Goal: Task Accomplishment & Management: Manage account settings

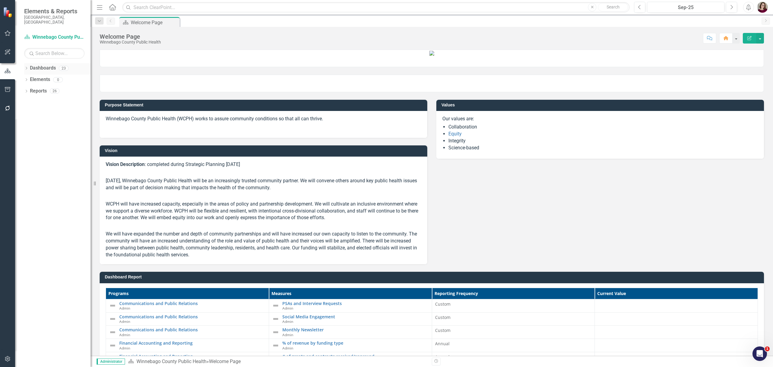
click at [24, 67] on icon "Dropdown" at bounding box center [26, 68] width 4 height 3
click at [31, 78] on icon "Dropdown" at bounding box center [29, 80] width 5 height 4
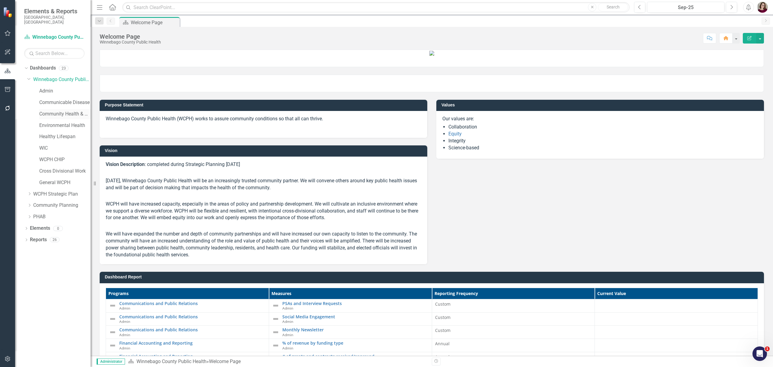
click at [60, 111] on link "Community Health & Prevention" at bounding box center [64, 114] width 51 height 7
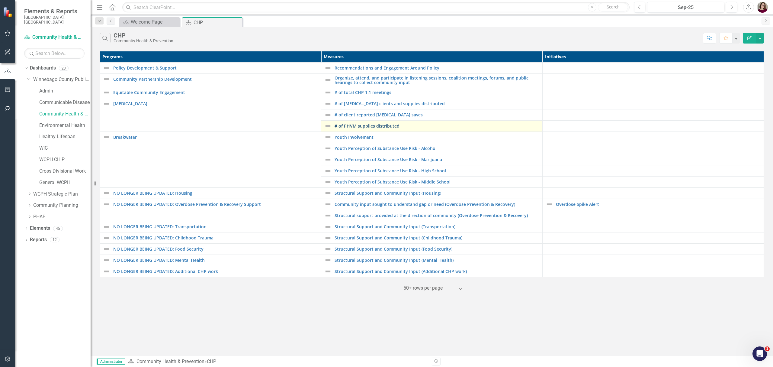
click at [376, 126] on link "# of PHVM supplies distributed" at bounding box center [437, 126] width 205 height 5
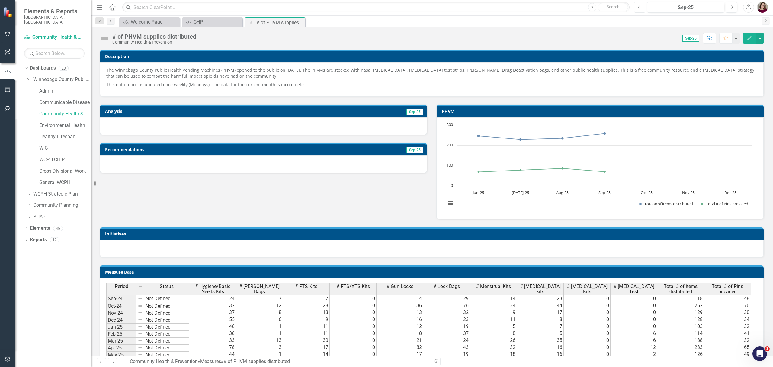
click at [636, 8] on button "Previous" at bounding box center [639, 7] width 11 height 11
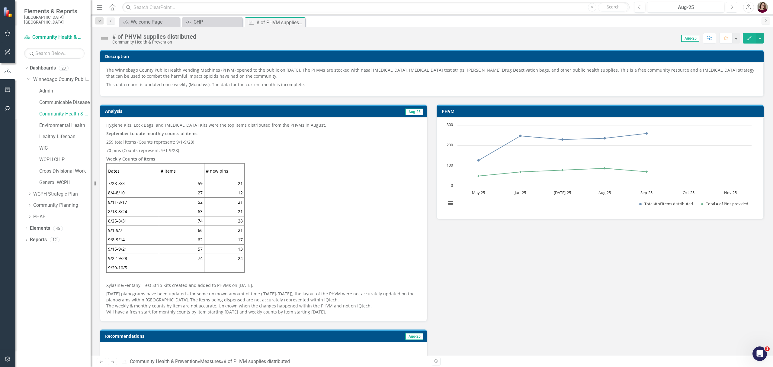
click at [729, 10] on button "Next" at bounding box center [731, 7] width 11 height 11
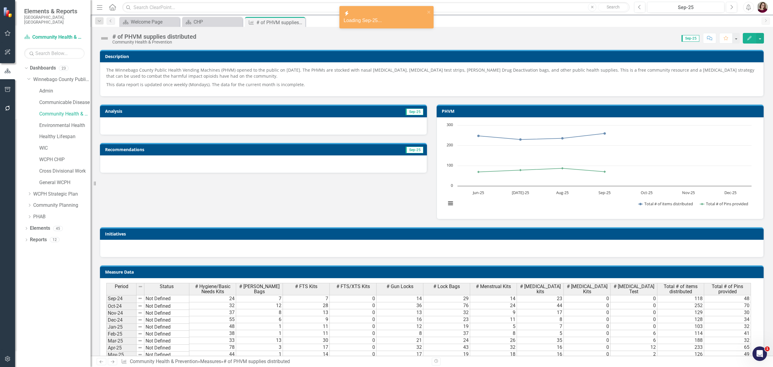
click at [382, 113] on td "Sep-25" at bounding box center [341, 111] width 165 height 9
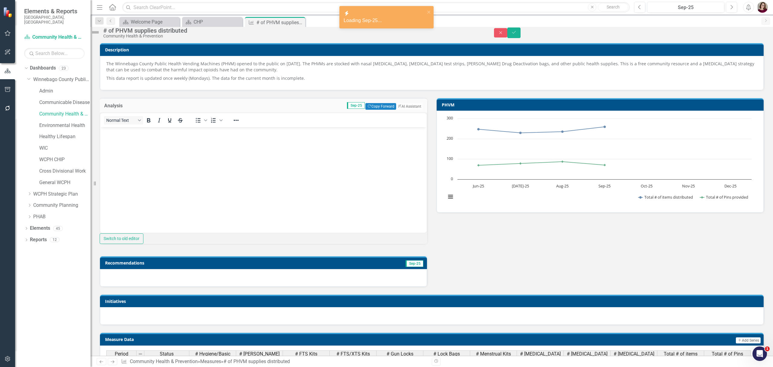
click at [300, 126] on div "Normal Text To open the popup, press Shift+Enter To open the popup, press Shift…" at bounding box center [263, 120] width 326 height 12
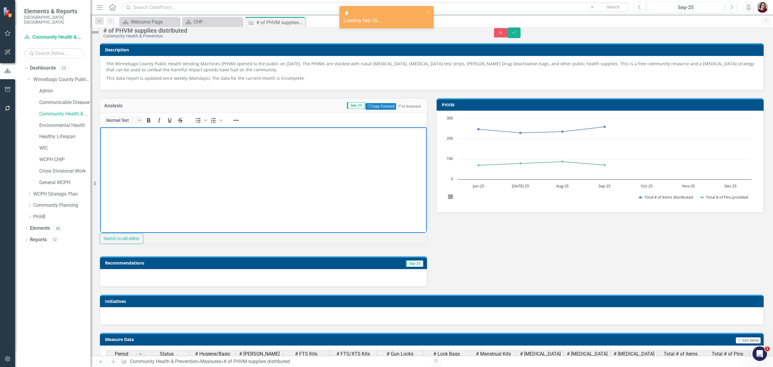
click at [301, 159] on body "Rich Text Area. Press ALT-0 for help." at bounding box center [263, 172] width 326 height 91
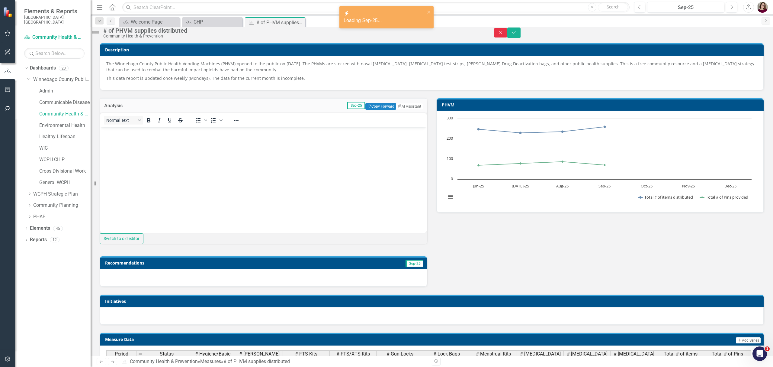
click at [507, 36] on button "Close" at bounding box center [500, 32] width 13 height 9
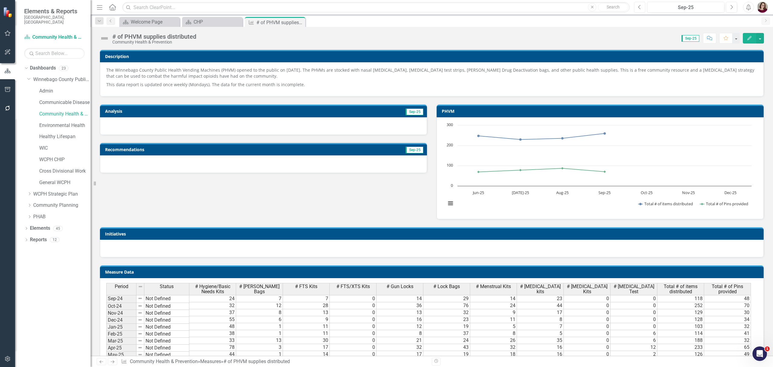
click at [643, 8] on button "Previous" at bounding box center [639, 7] width 11 height 11
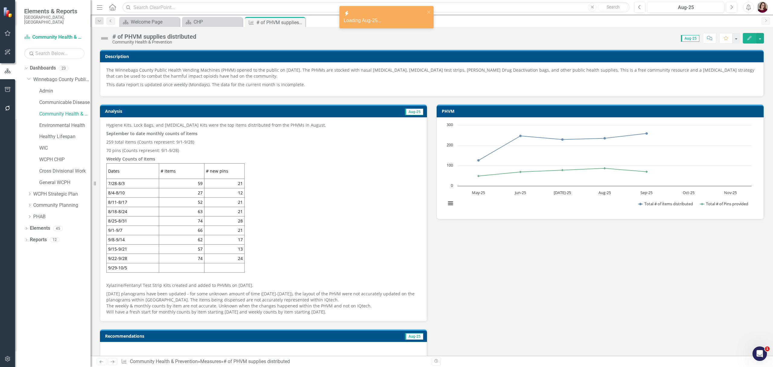
click at [187, 146] on p "70 pins (Counts represent: 9/1-9/28)" at bounding box center [263, 150] width 314 height 8
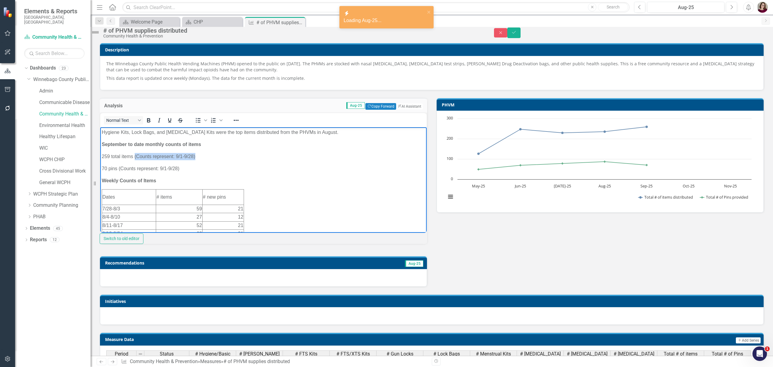
drag, startPoint x: 196, startPoint y: 157, endPoint x: 134, endPoint y: 157, distance: 62.5
click at [134, 157] on p "259 total items (Counts represent: 9/1-9/28)" at bounding box center [263, 156] width 323 height 7
copy p "(Counts represent: 9/1-9/28)"
click at [503, 33] on icon "Close" at bounding box center [500, 33] width 5 height 4
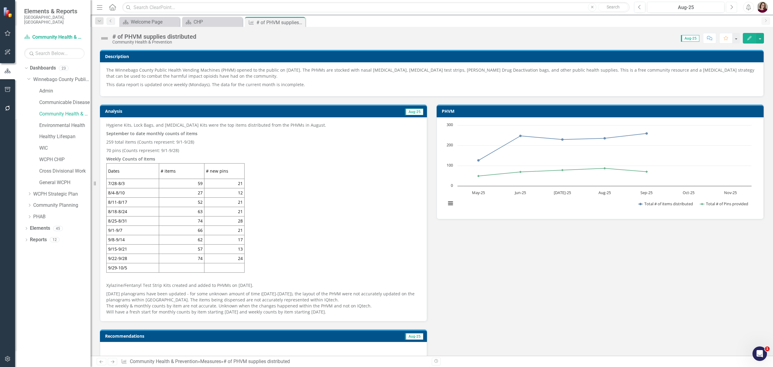
click at [728, 6] on button "Next" at bounding box center [731, 7] width 11 height 11
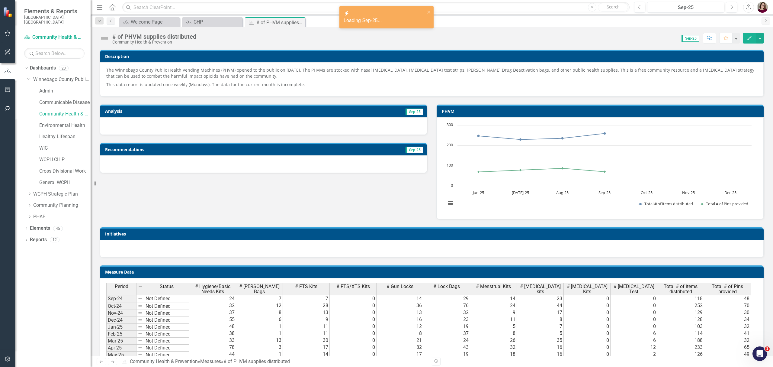
click at [265, 116] on td "Sep-25" at bounding box center [341, 111] width 165 height 9
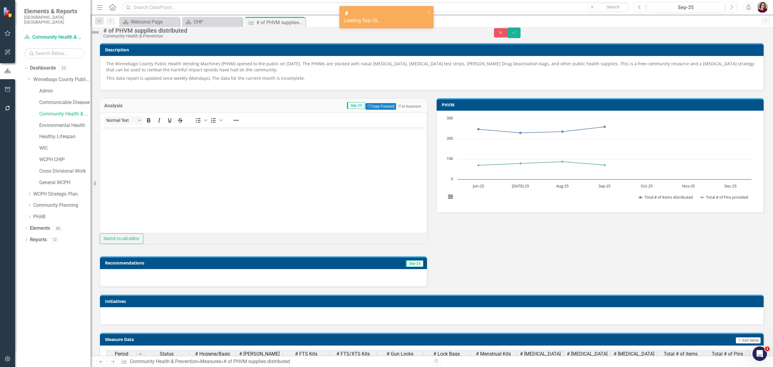
click at [197, 162] on body "Rich Text Area. Press ALT-0 for help." at bounding box center [263, 172] width 326 height 91
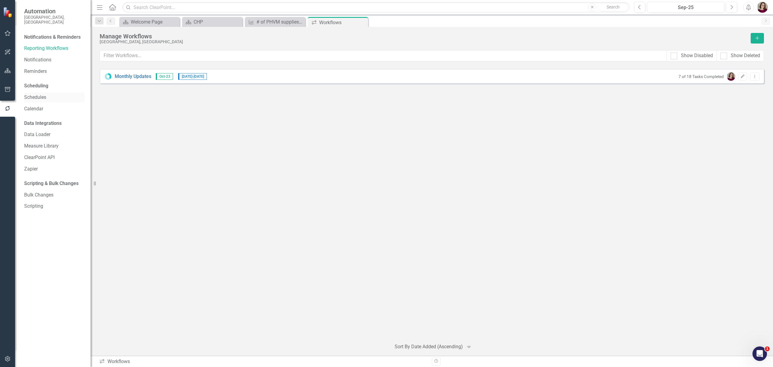
click at [45, 94] on link "Schedules" at bounding box center [54, 97] width 60 height 7
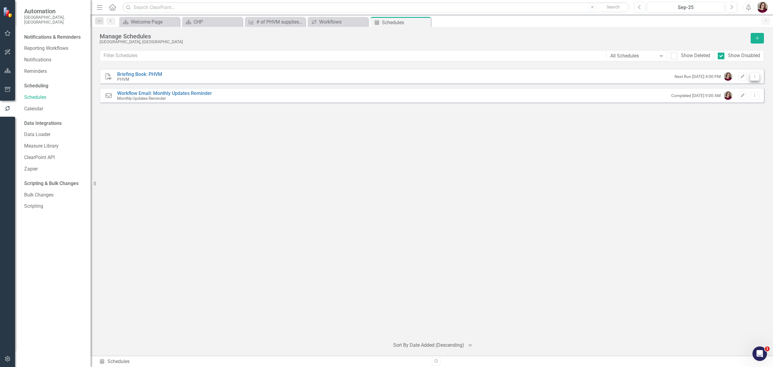
click at [754, 76] on icon "Dropdown Menu" at bounding box center [754, 76] width 5 height 4
click at [748, 84] on link "Edit Edit Schedule" at bounding box center [732, 86] width 56 height 11
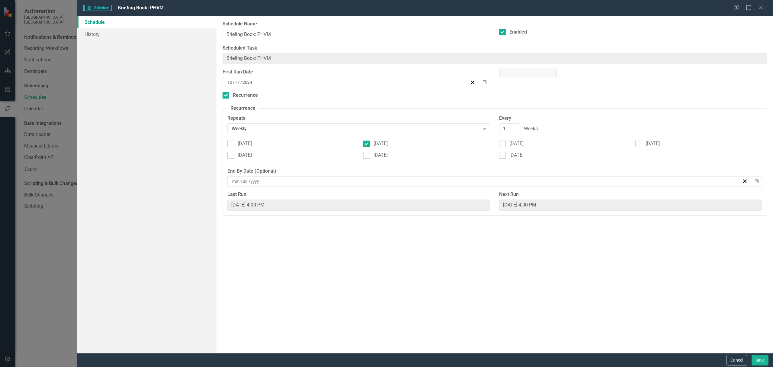
select select "pm"
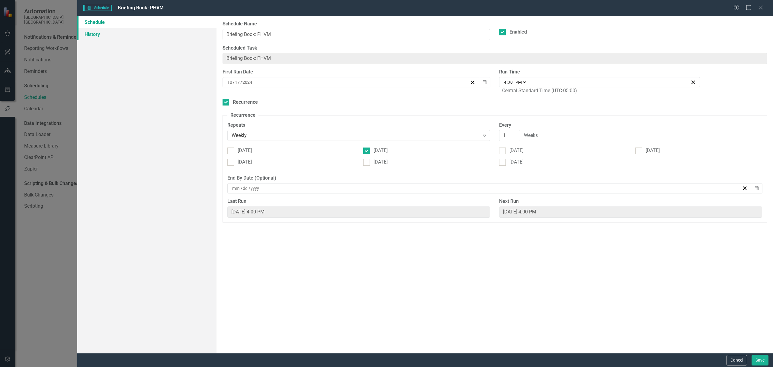
click at [139, 33] on link "History" at bounding box center [146, 34] width 139 height 12
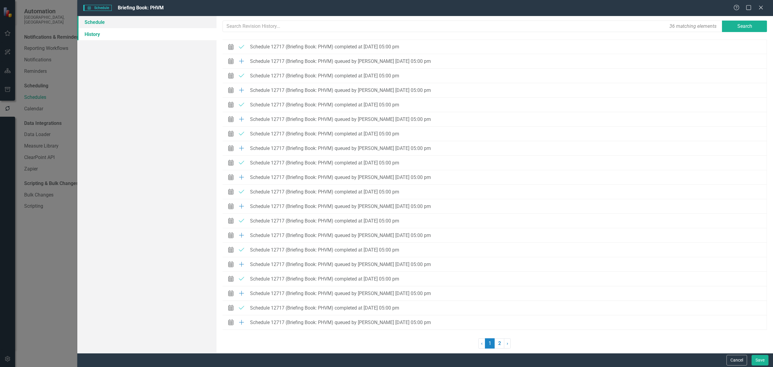
click at [143, 19] on link "Schedule" at bounding box center [146, 22] width 139 height 12
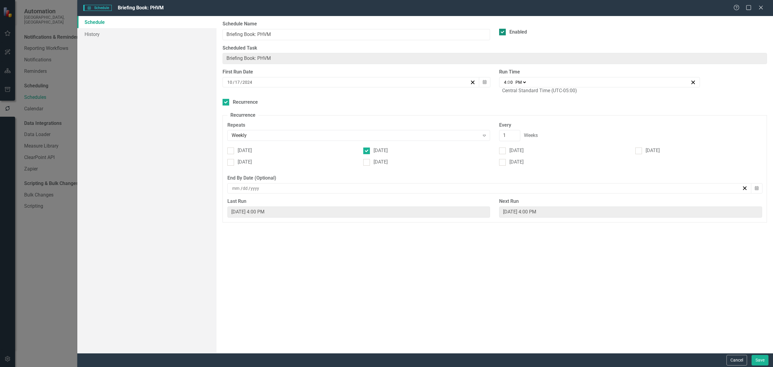
click at [502, 33] on div at bounding box center [502, 32] width 7 height 7
click at [502, 33] on input "Enabled" at bounding box center [501, 31] width 4 height 4
checkbox input "false"
click at [756, 357] on button "Save" at bounding box center [760, 360] width 17 height 11
